Goal: Task Accomplishment & Management: Manage account settings

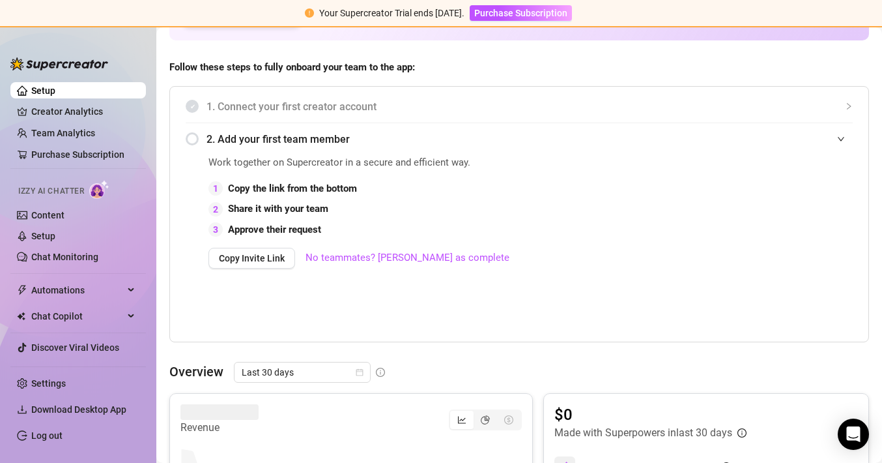
scroll to position [262, 0]
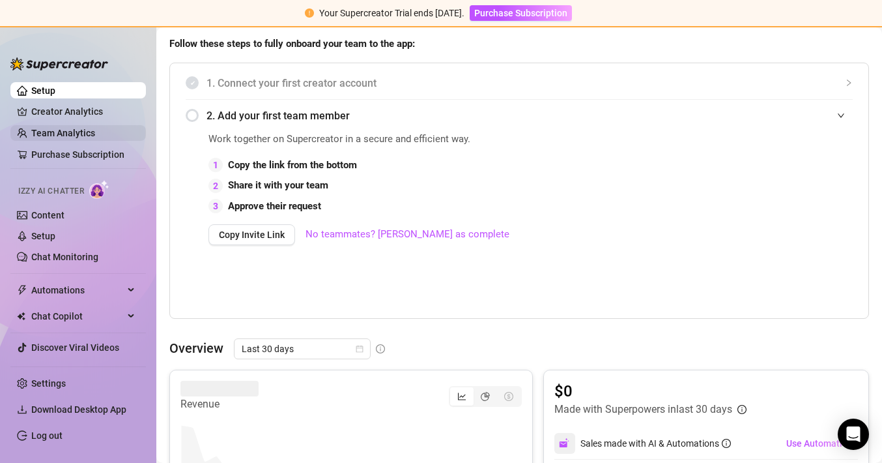
click at [61, 132] on link "Team Analytics" at bounding box center [63, 133] width 64 height 10
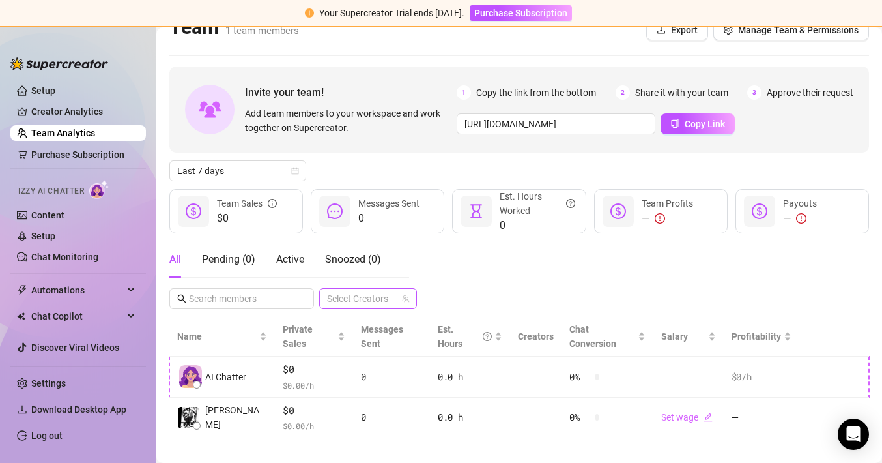
scroll to position [21, 0]
click at [228, 261] on div "Pending ( 0 )" at bounding box center [228, 260] width 53 height 16
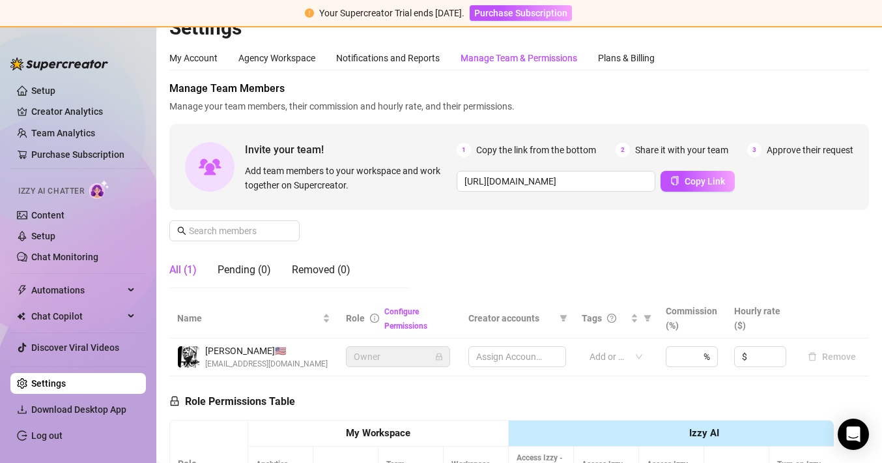
click at [549, 65] on div "Manage Team & Permissions" at bounding box center [519, 58] width 117 height 14
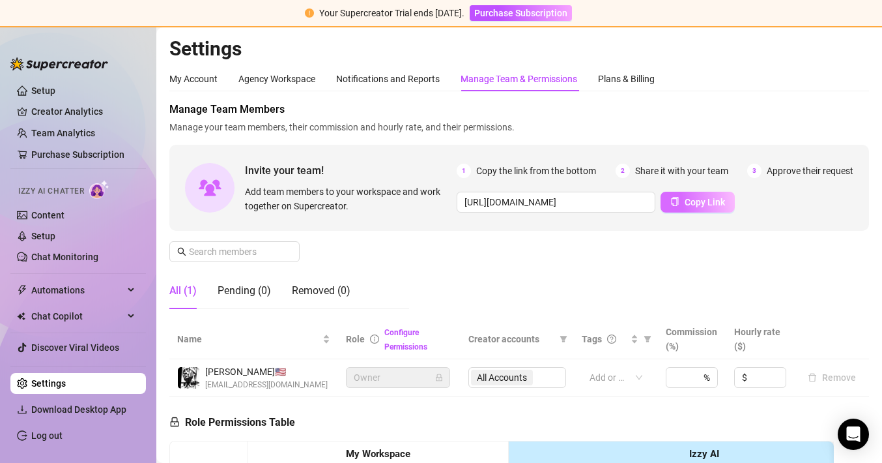
click at [707, 205] on span "Copy Link" at bounding box center [705, 202] width 40 height 10
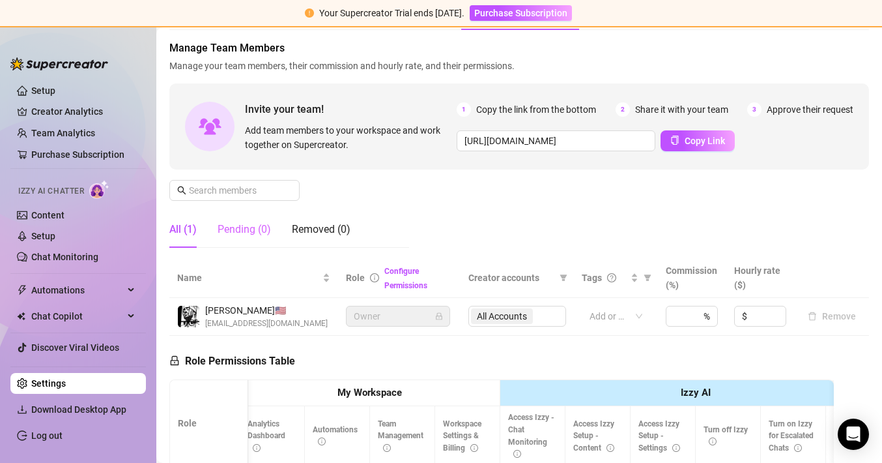
scroll to position [41, 0]
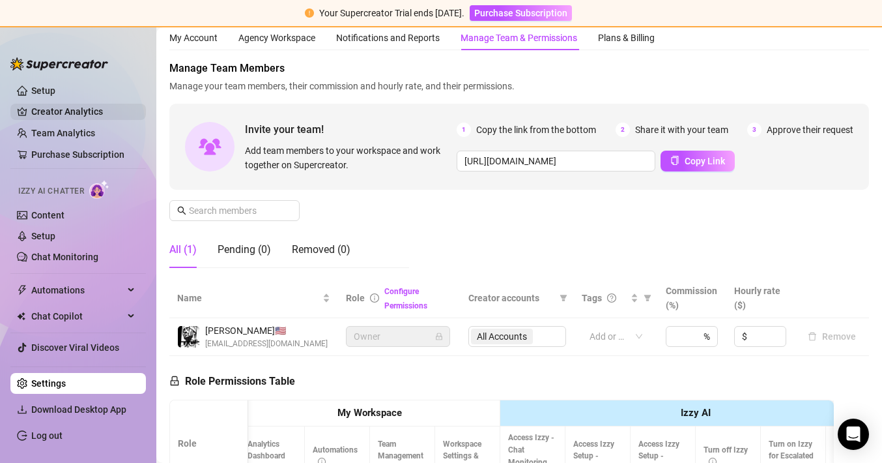
click at [68, 114] on link "Creator Analytics" at bounding box center [83, 111] width 104 height 21
